Goal: Task Accomplishment & Management: Manage account settings

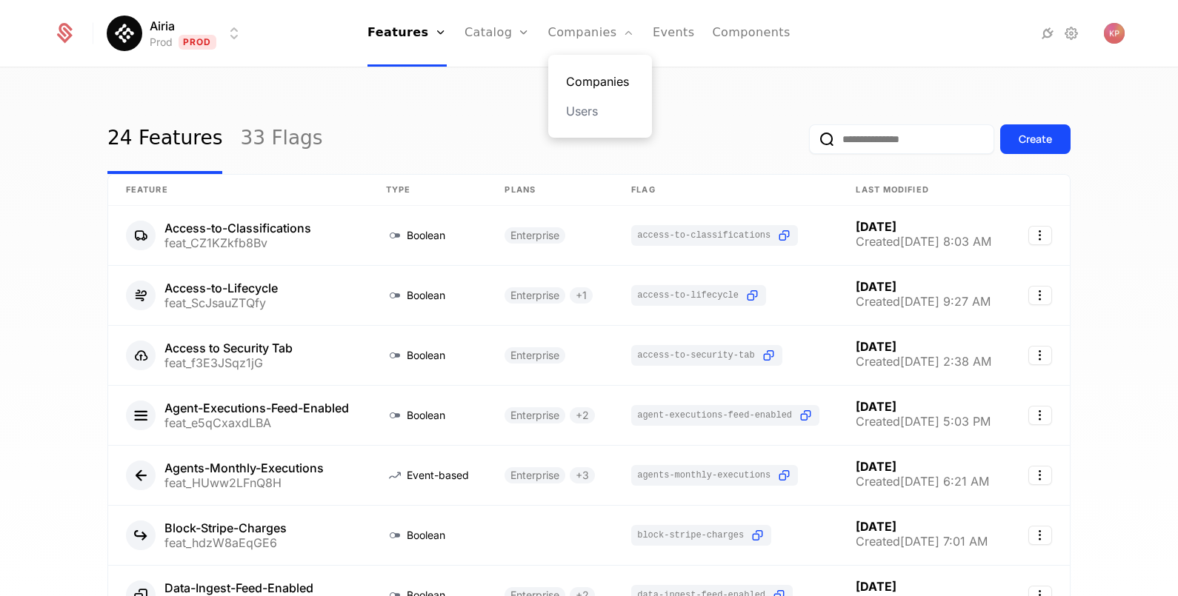
click at [585, 82] on link "Companies" at bounding box center [600, 82] width 68 height 18
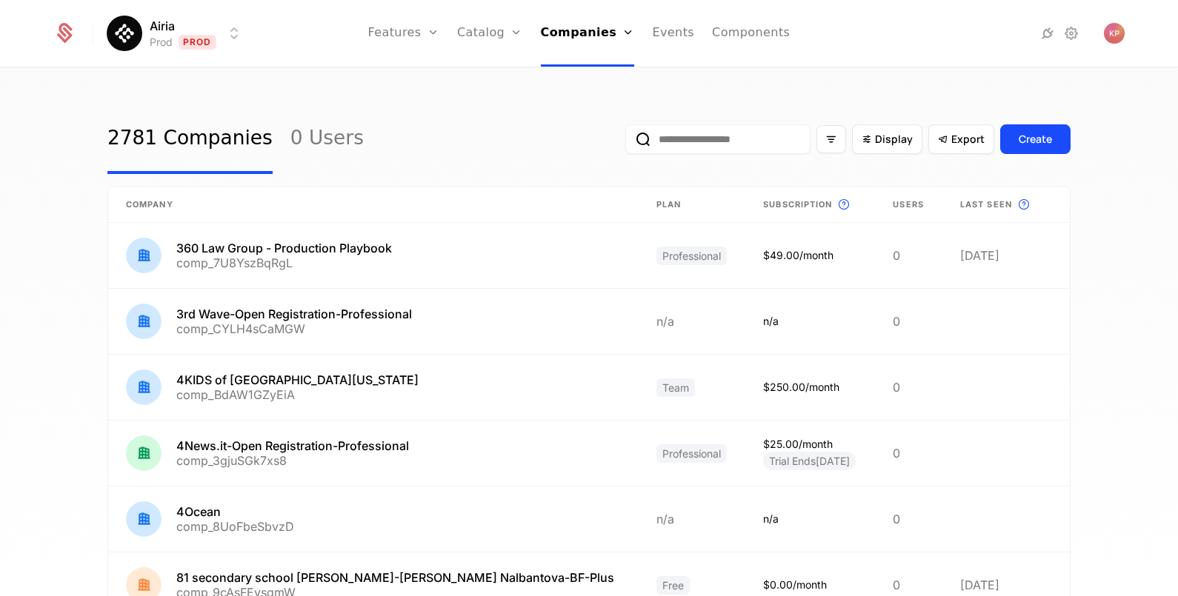
click at [708, 144] on input "email" at bounding box center [717, 139] width 185 height 30
paste input "**********"
click at [609, 142] on button "submit" at bounding box center [609, 142] width 0 height 0
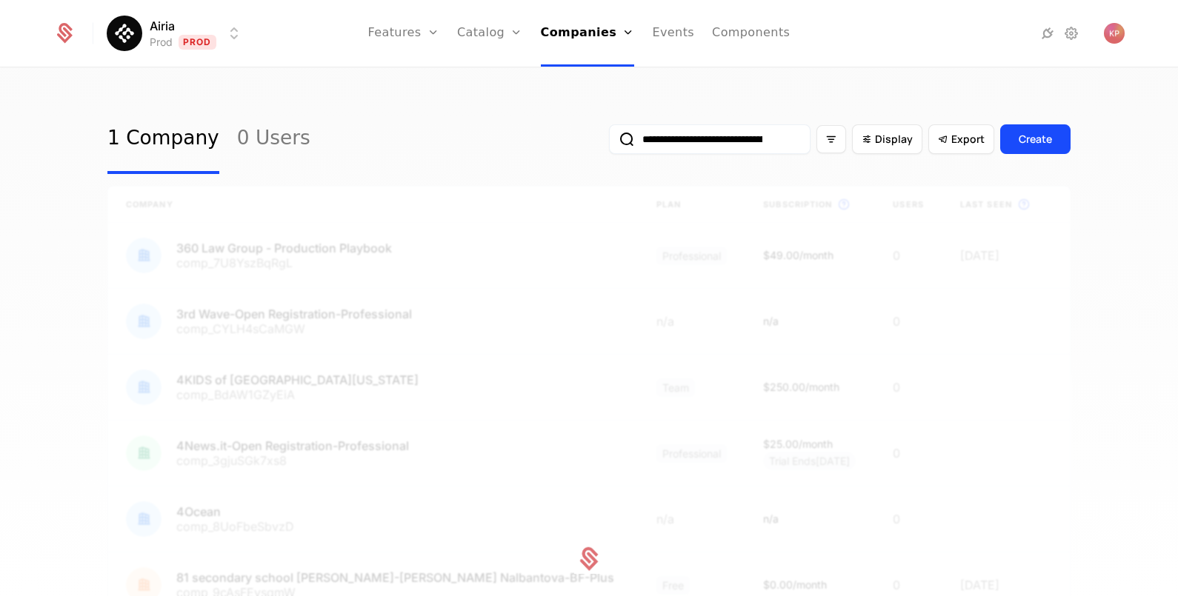
click at [684, 144] on input "**********" at bounding box center [710, 139] width 202 height 30
paste input "email"
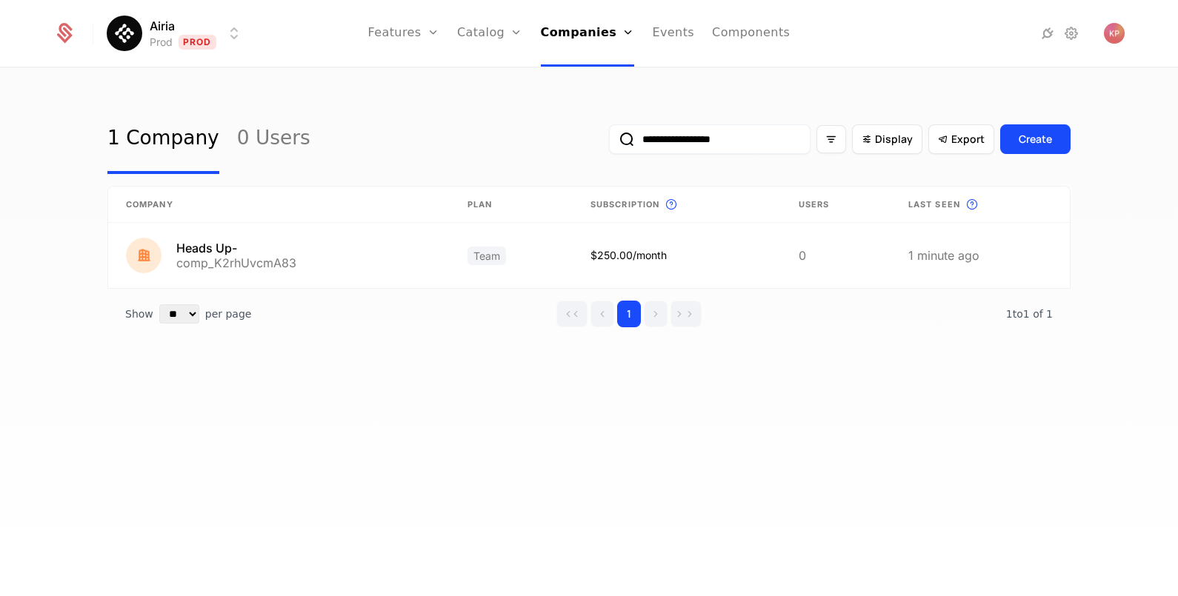
type input "**********"
click at [609, 142] on button "submit" at bounding box center [609, 142] width 0 height 0
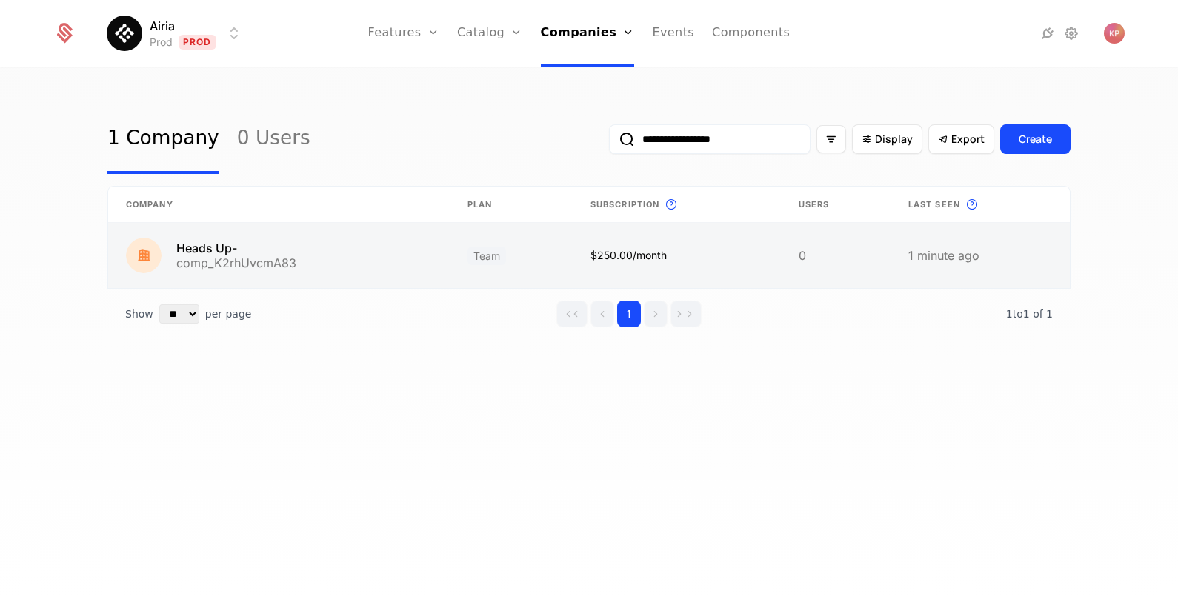
click at [326, 262] on link at bounding box center [279, 255] width 342 height 65
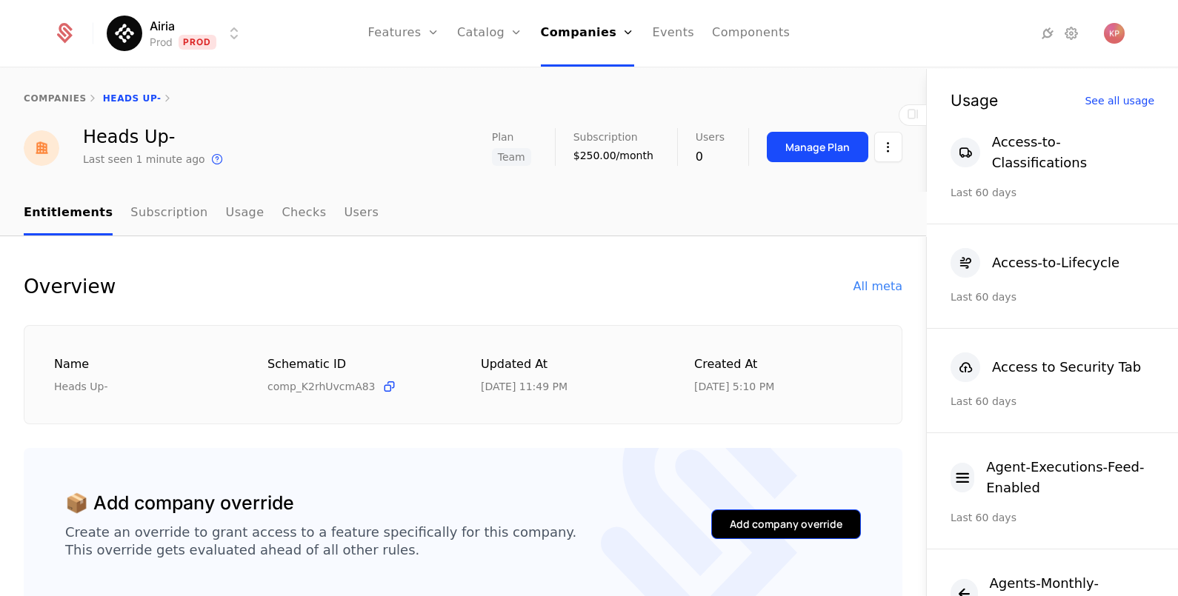
click at [720, 532] on button "Add company override" at bounding box center [786, 525] width 150 height 30
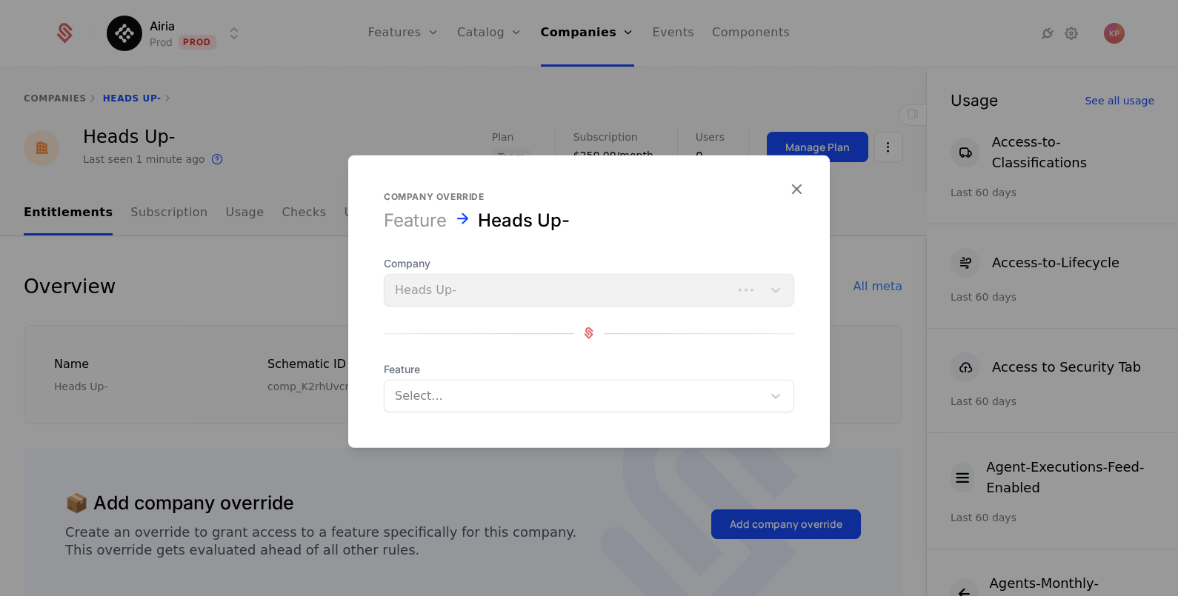
click at [526, 400] on div at bounding box center [573, 395] width 357 height 21
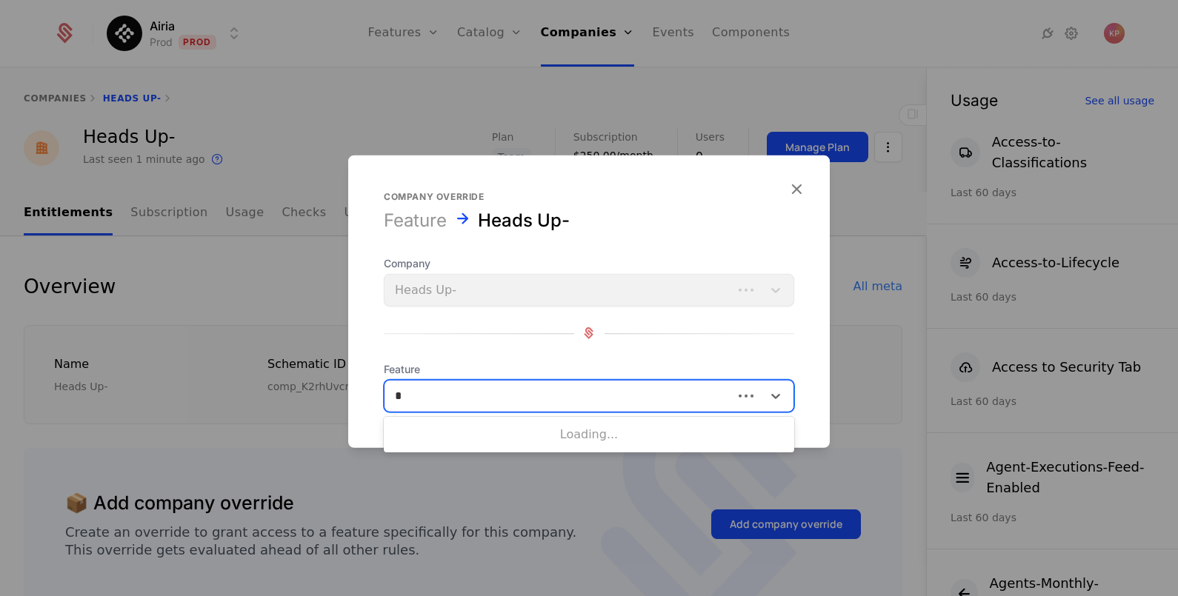
type input "**"
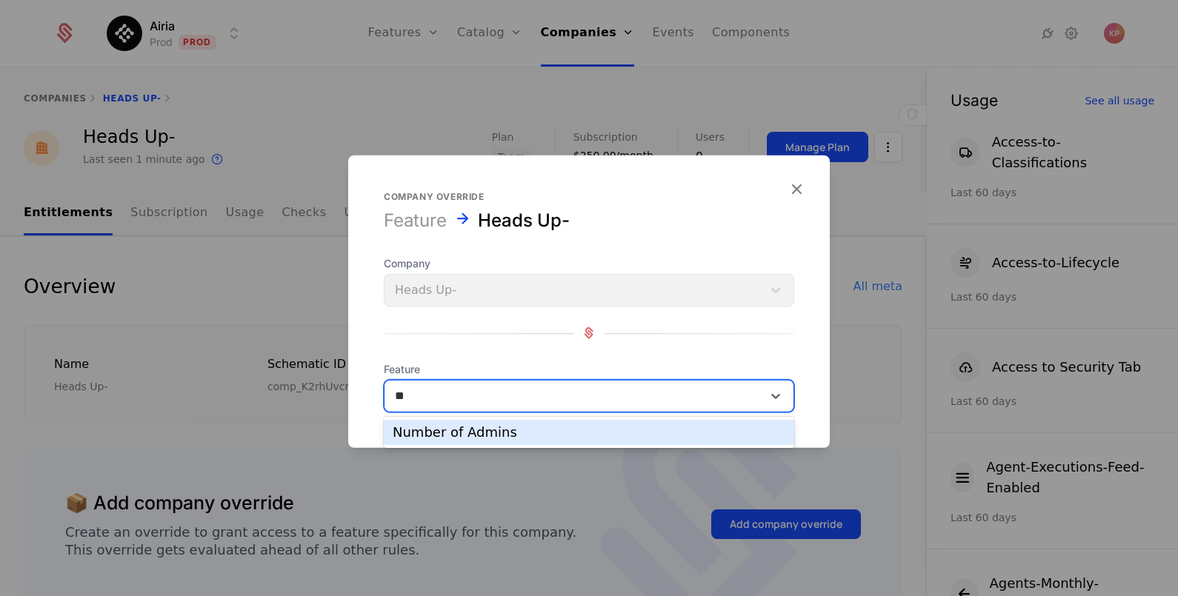
click at [510, 428] on div "Number of Admins" at bounding box center [589, 432] width 393 height 13
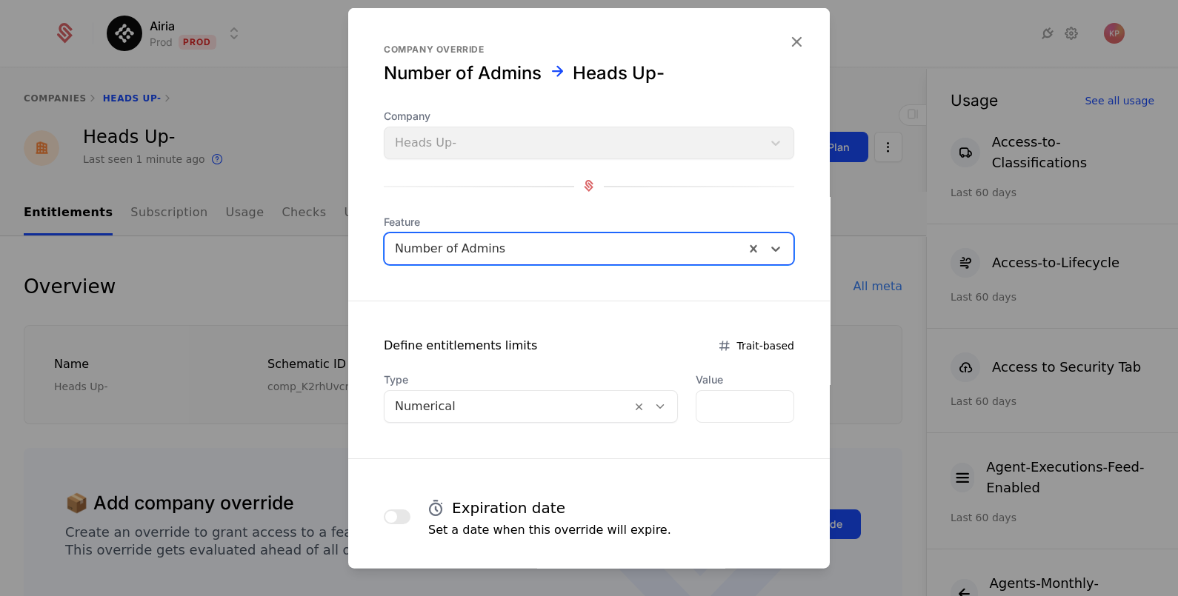
click at [582, 404] on div at bounding box center [508, 406] width 226 height 21
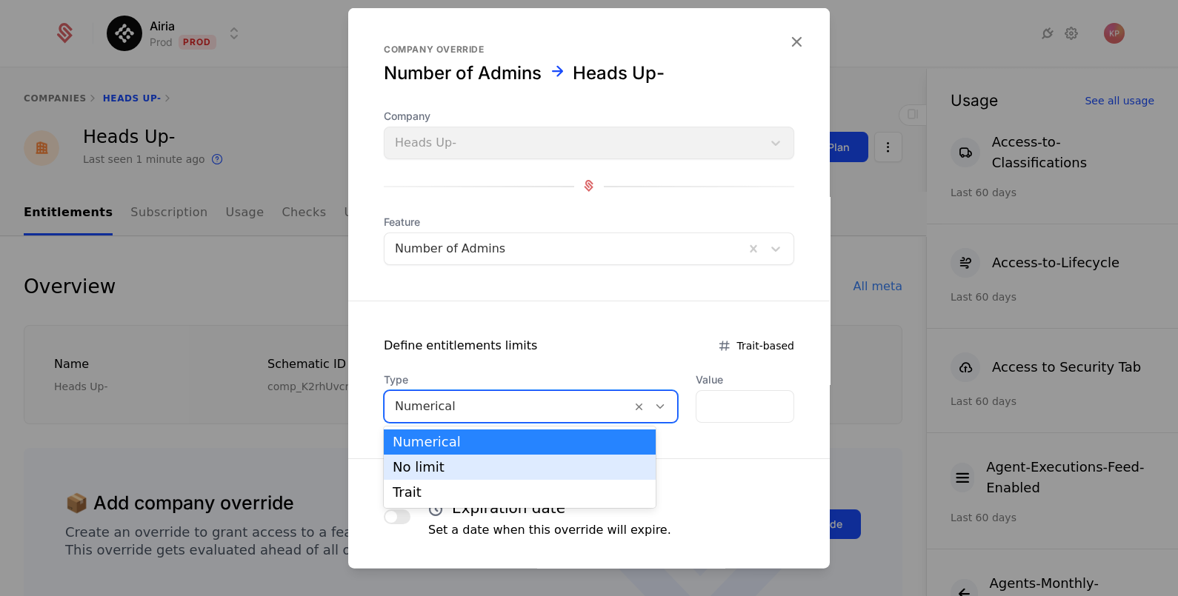
click at [548, 467] on div "No limit" at bounding box center [520, 467] width 254 height 13
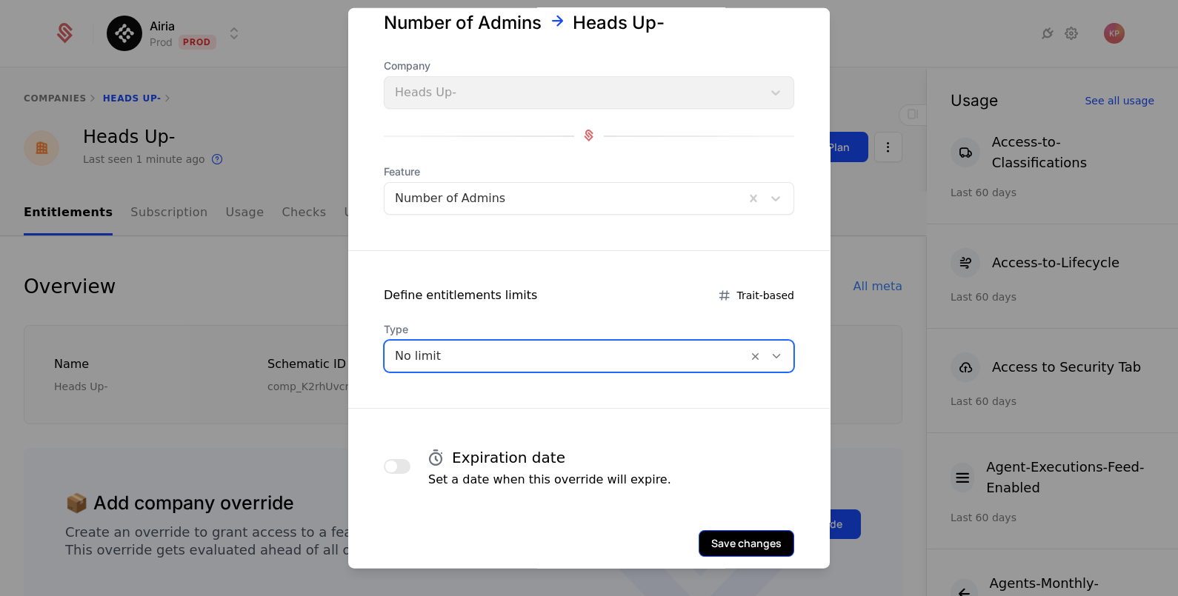
scroll to position [72, 0]
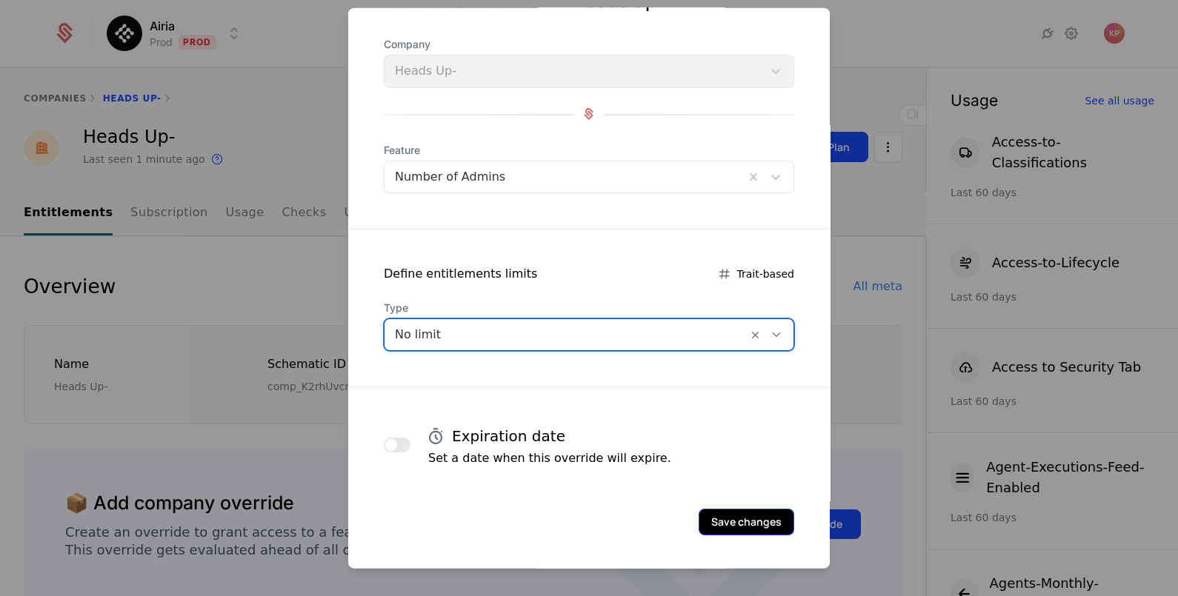
click at [732, 521] on button "Save changes" at bounding box center [747, 521] width 96 height 27
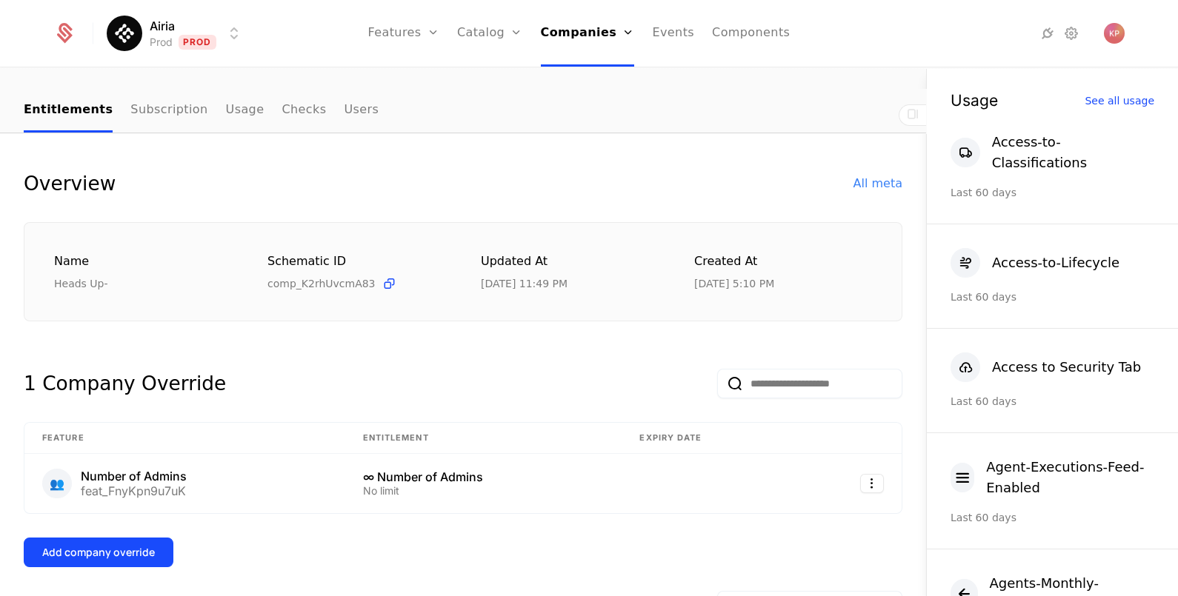
scroll to position [185, 0]
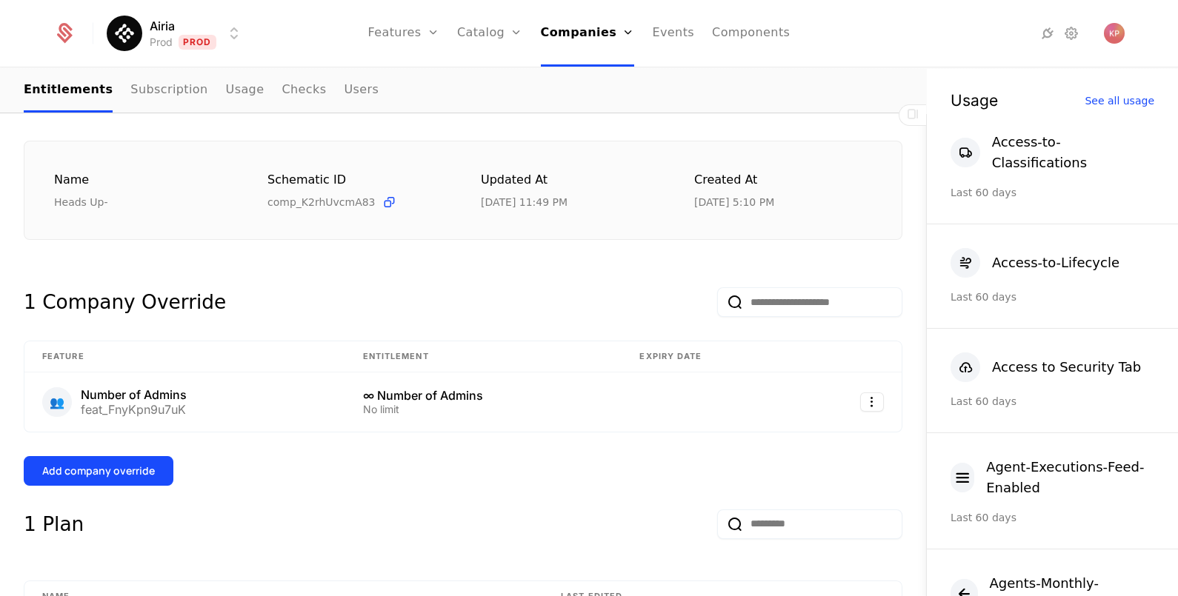
click at [110, 483] on button "Add company override" at bounding box center [99, 471] width 150 height 30
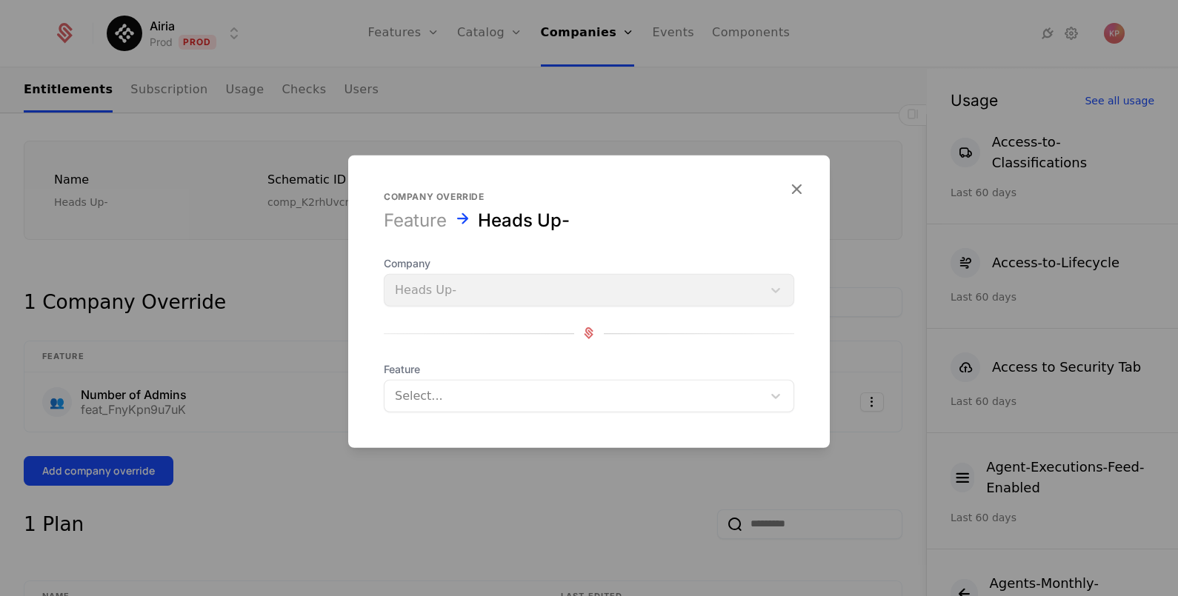
click at [482, 405] on div at bounding box center [573, 395] width 357 height 21
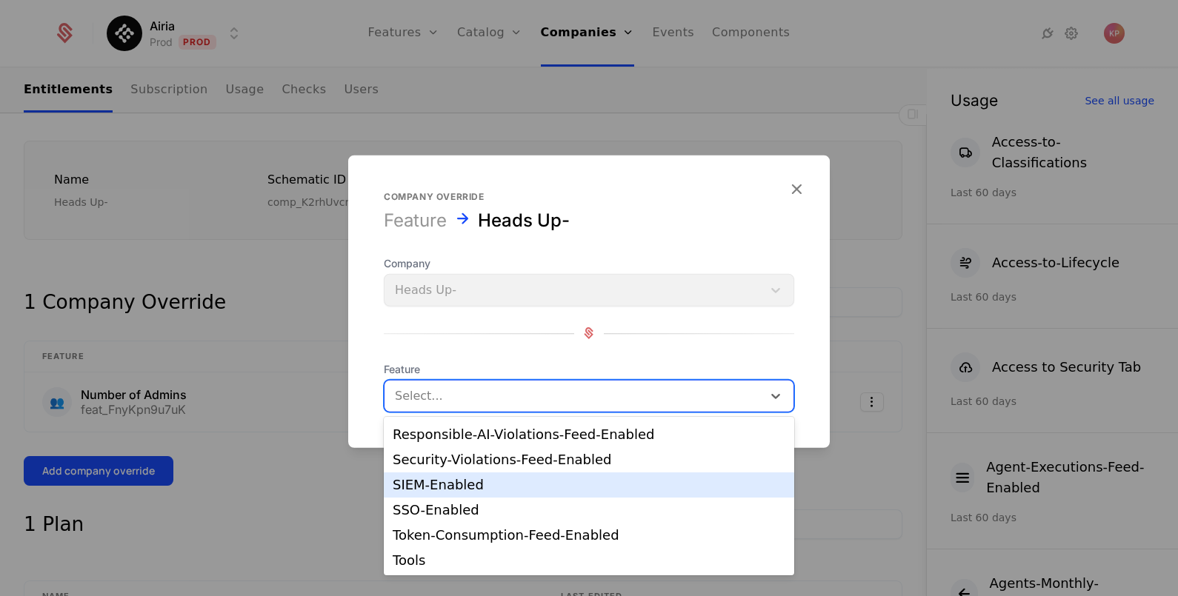
scroll to position [333, 0]
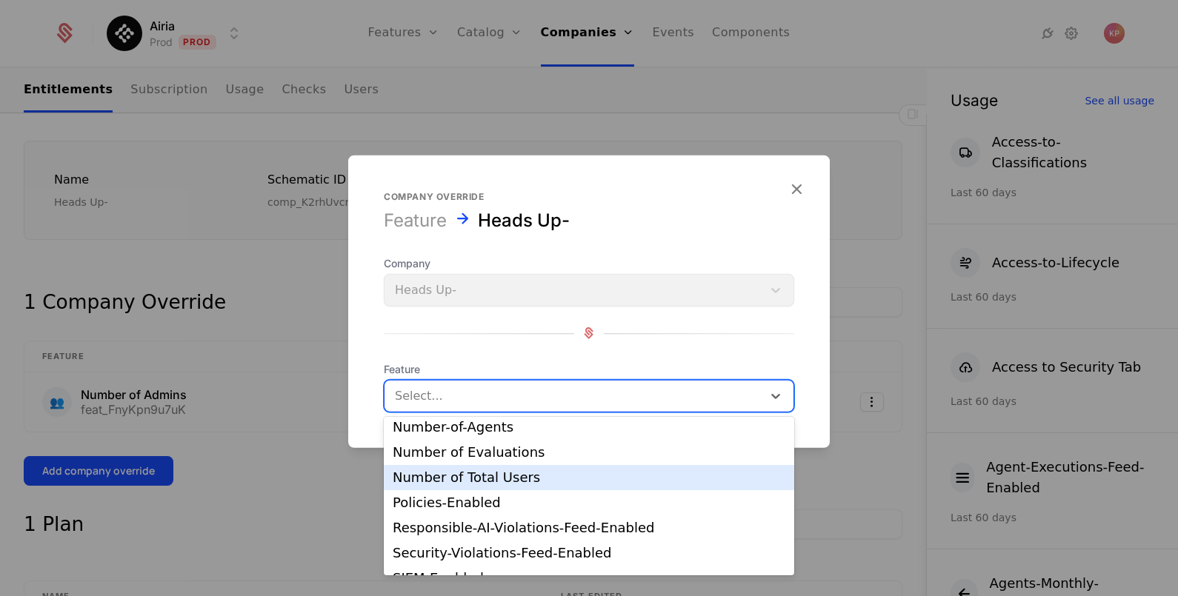
click at [520, 471] on div "Number of Total Users" at bounding box center [589, 477] width 393 height 13
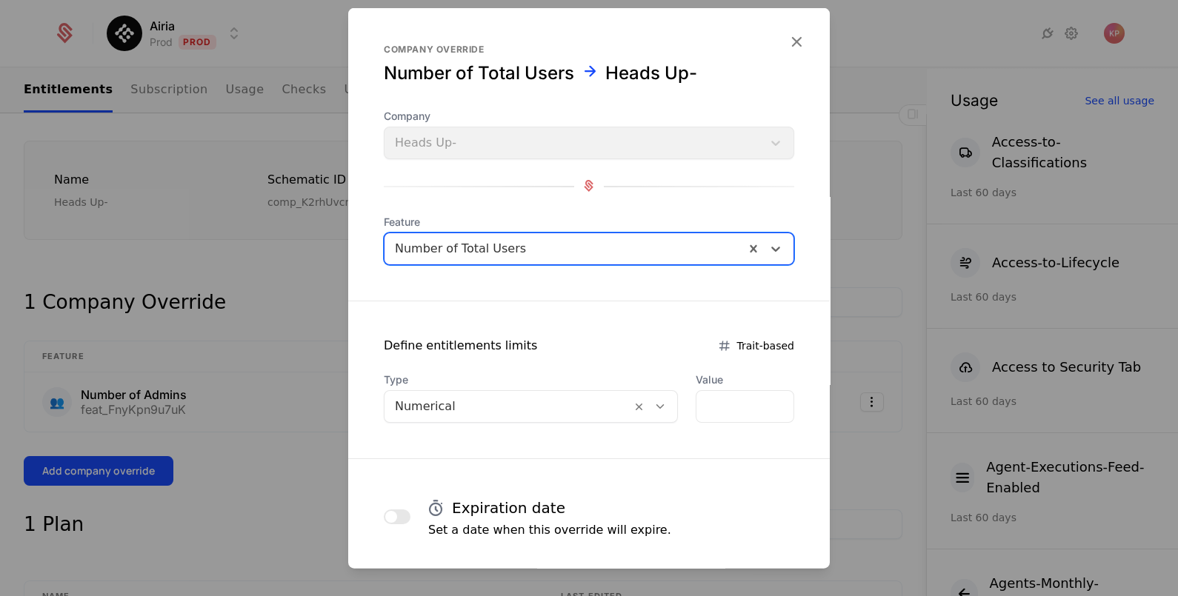
click at [562, 399] on div at bounding box center [508, 406] width 226 height 21
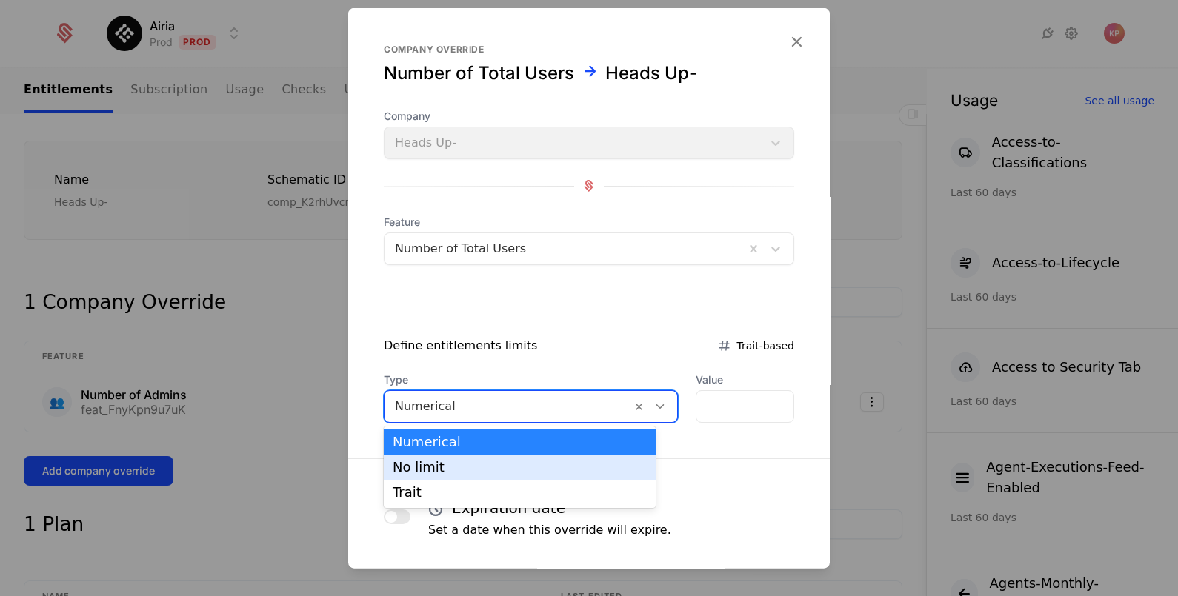
click at [556, 465] on div "No limit" at bounding box center [520, 467] width 254 height 13
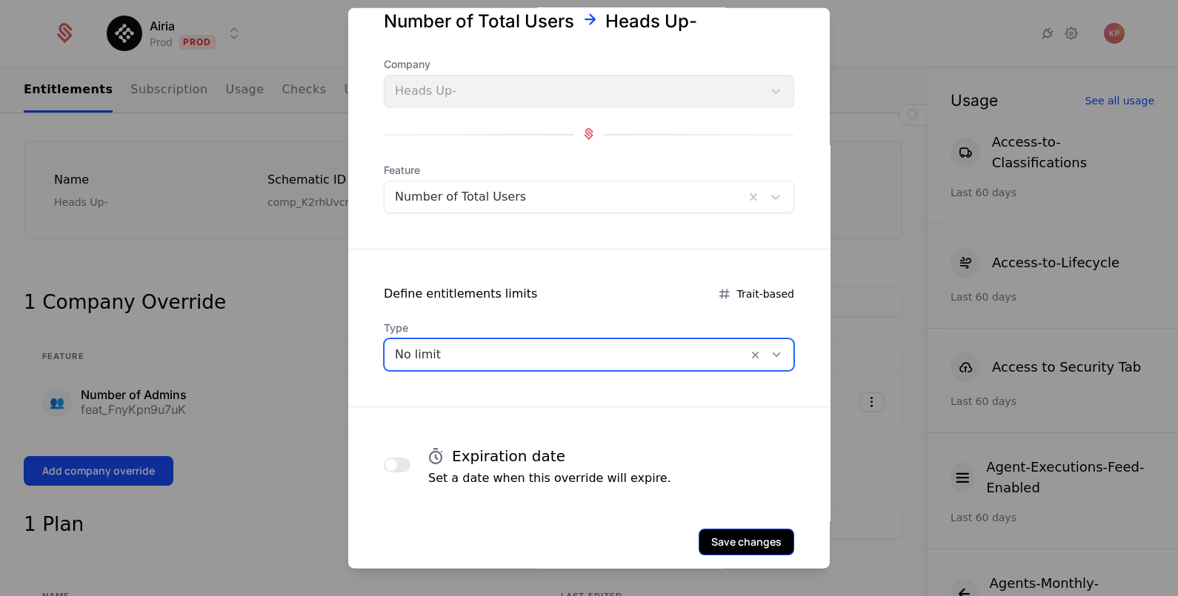
scroll to position [72, 0]
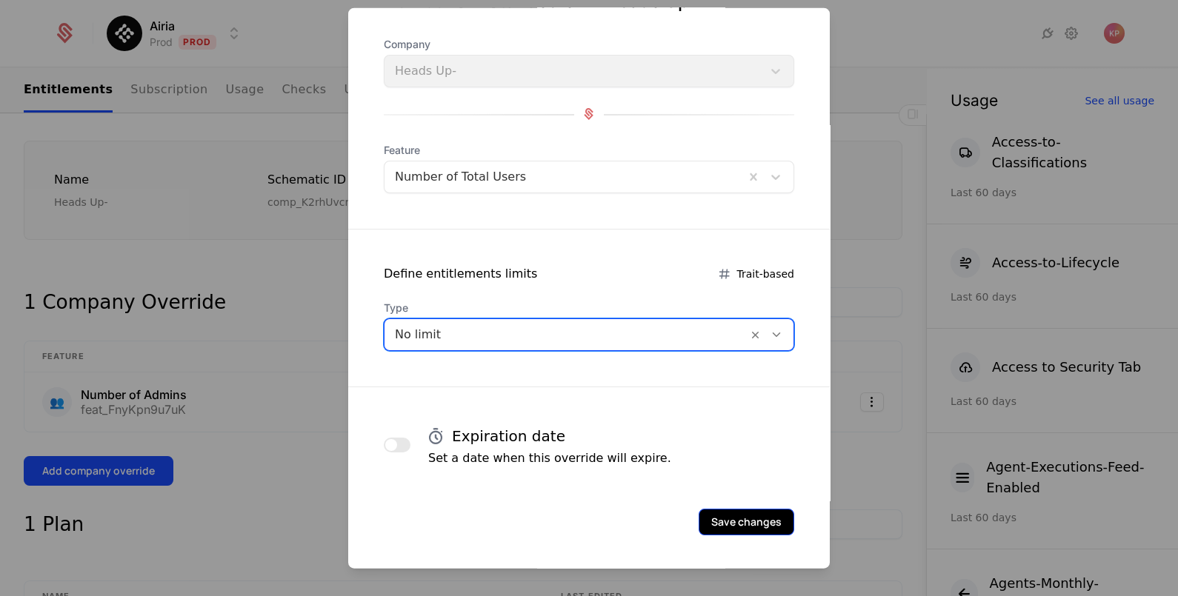
click at [729, 516] on button "Save changes" at bounding box center [747, 521] width 96 height 27
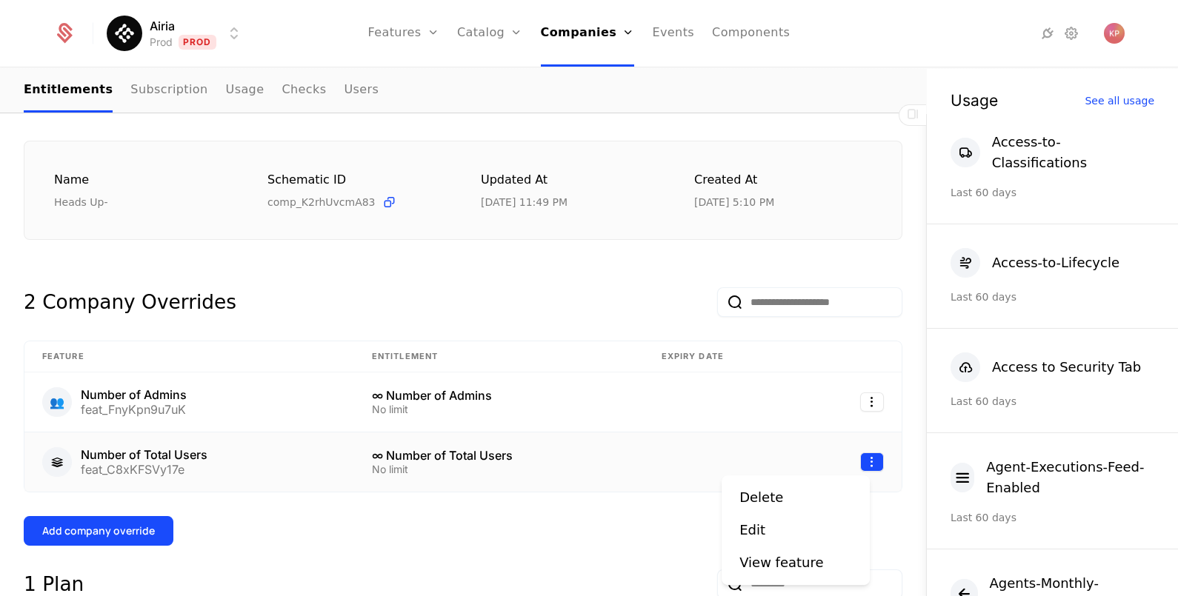
click at [854, 459] on html "Airia Prod Prod Features Features Flags Catalog Plans Add Ons Credits Configura…" at bounding box center [589, 298] width 1178 height 596
click at [794, 496] on div "Delete" at bounding box center [796, 498] width 113 height 21
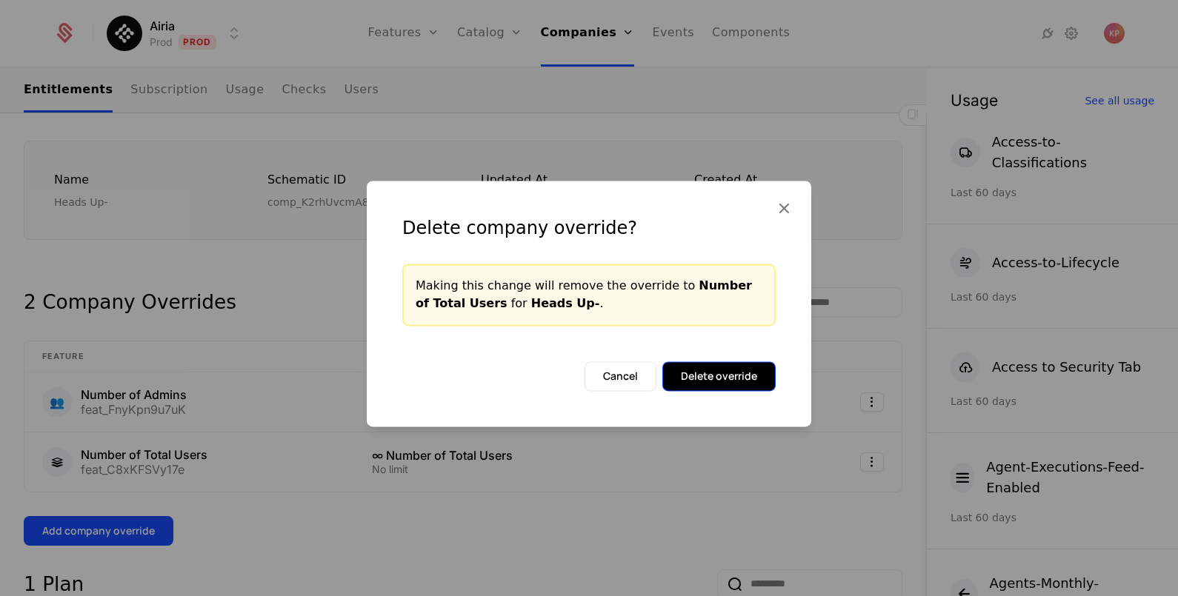
click at [730, 375] on button "Delete override" at bounding box center [718, 377] width 113 height 30
